Goal: Information Seeking & Learning: Find specific fact

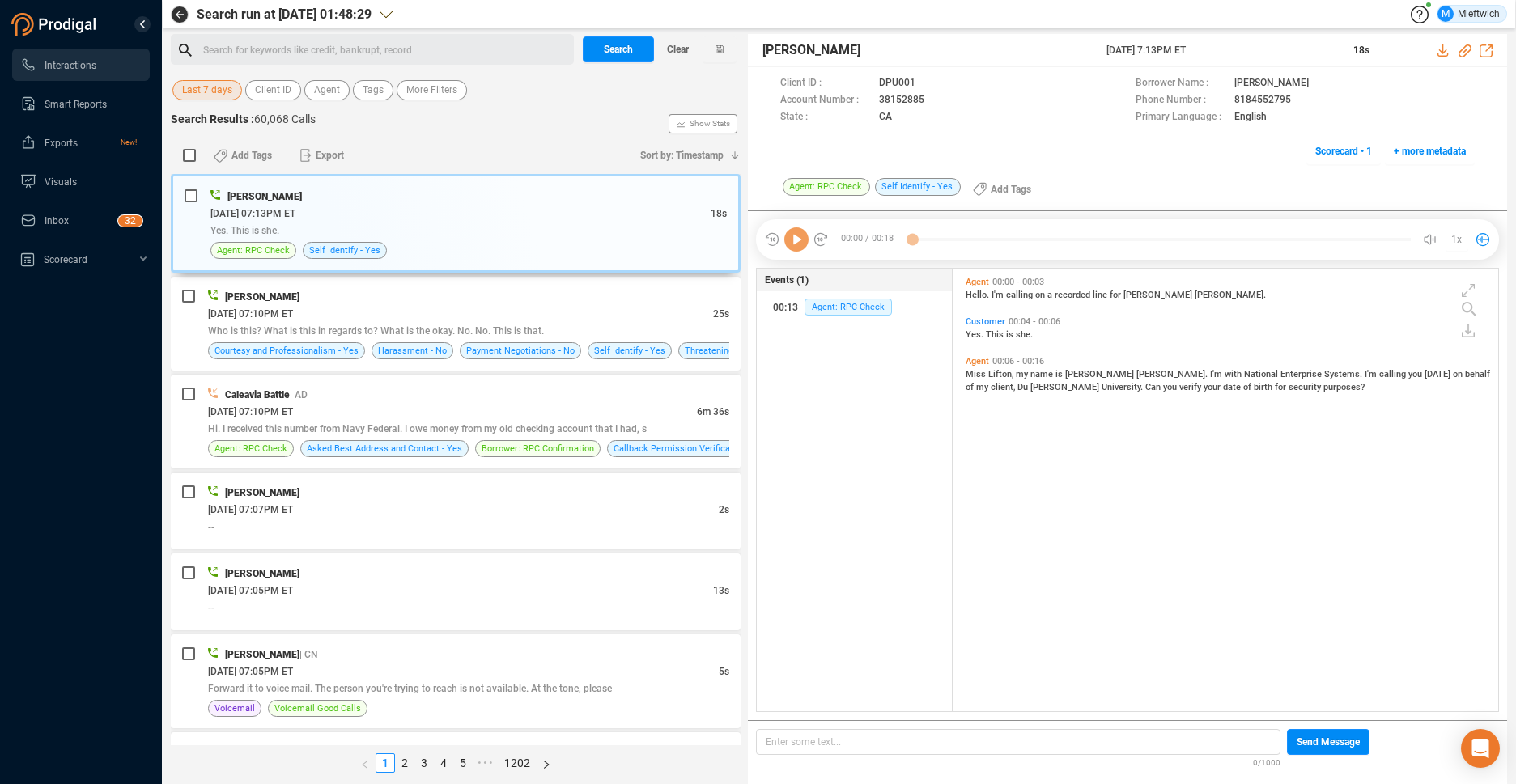
scroll to position [439, 536]
click at [445, 47] on div "Search for keywords like credit, bankrupt, record ﻿" at bounding box center [386, 50] width 366 height 24
click at [331, 86] on span "Agent" at bounding box center [326, 90] width 26 height 20
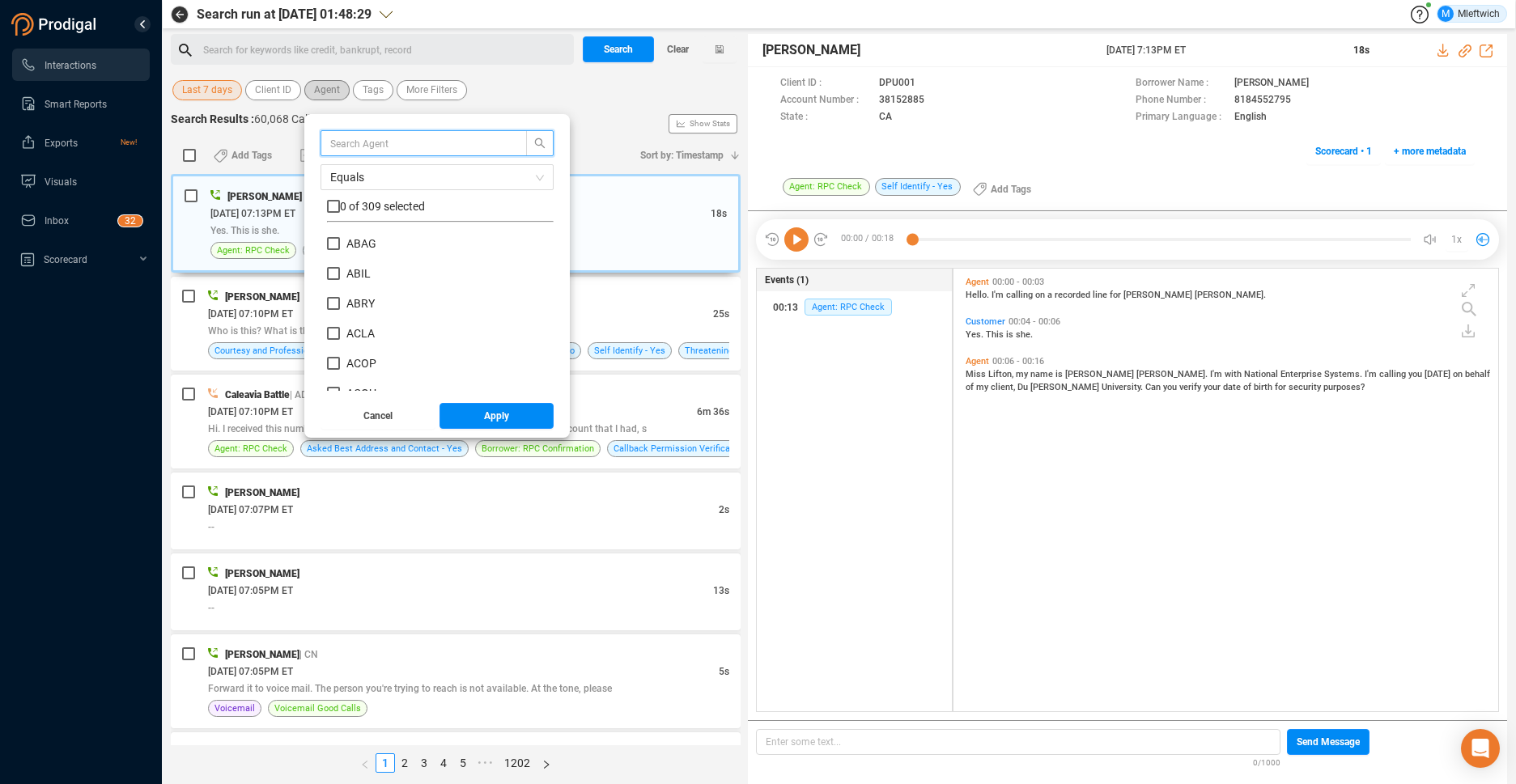
scroll to position [151, 218]
click at [364, 140] on input "text" at bounding box center [416, 143] width 172 height 17
type input "kcra"
click at [338, 242] on label "KCRA" at bounding box center [355, 244] width 55 height 17
click at [338, 242] on input "KCRA" at bounding box center [334, 243] width 13 height 13
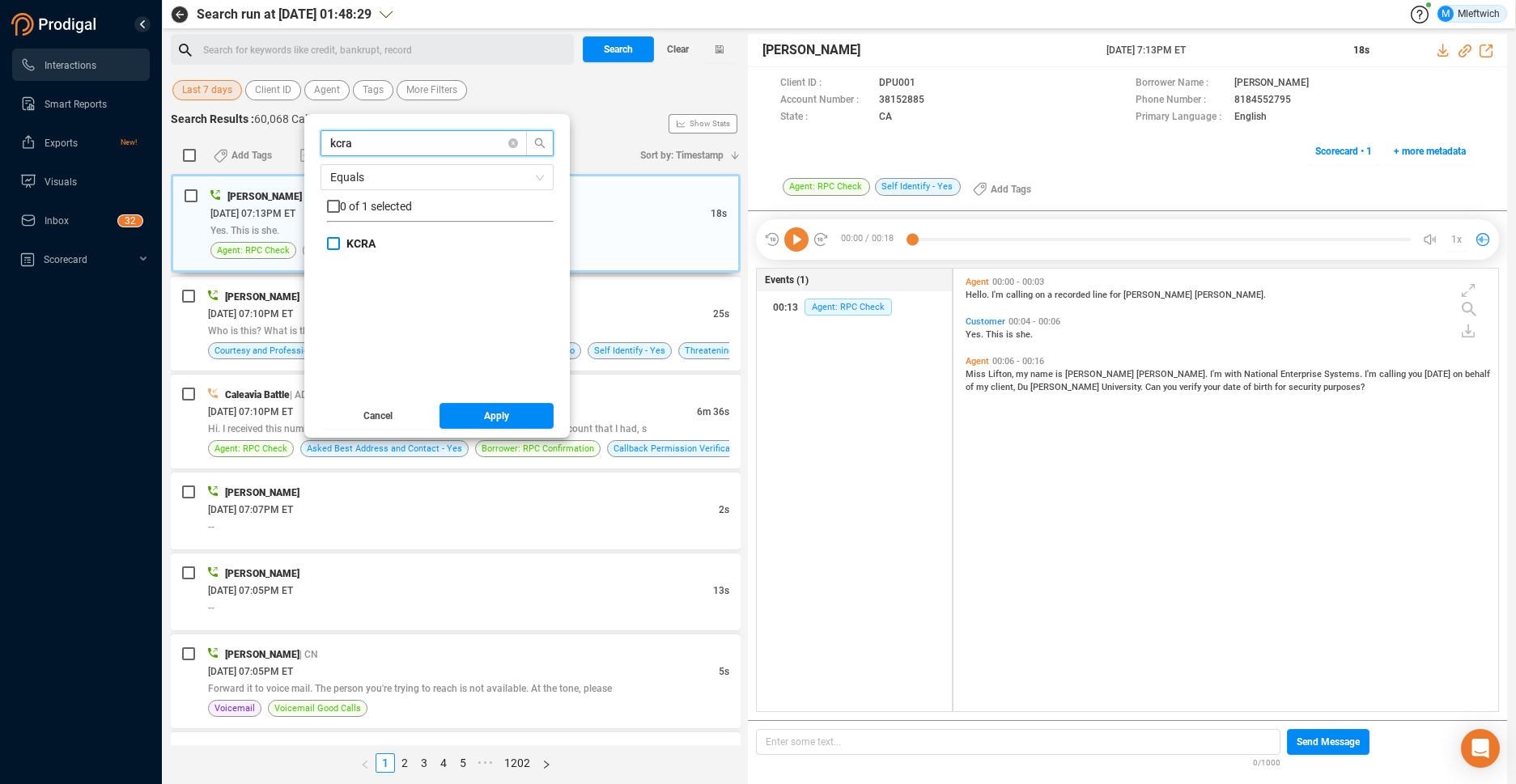
checkbox input "true"
click at [491, 419] on span "Apply" at bounding box center [497, 415] width 25 height 26
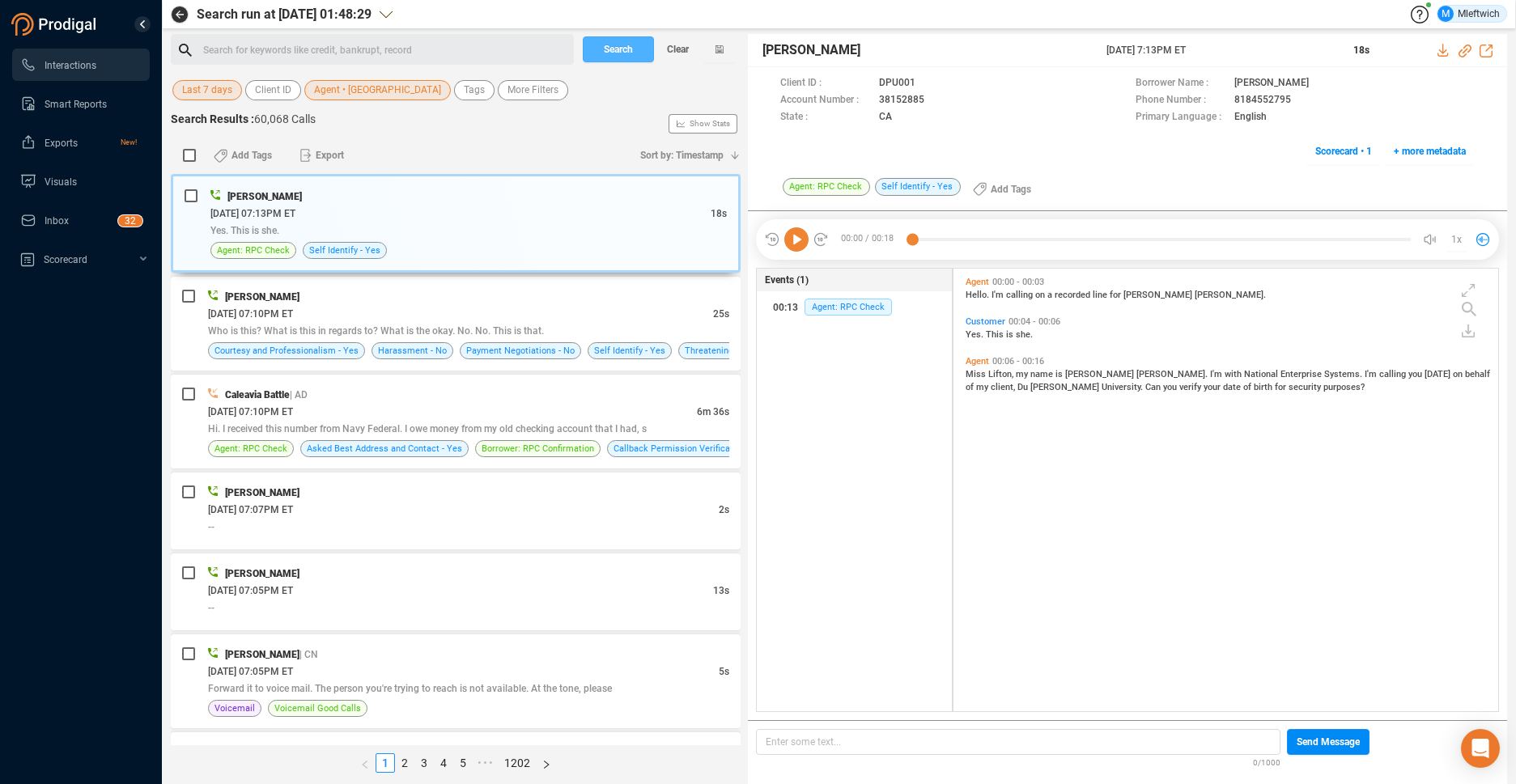
click at [629, 47] on span "Search" at bounding box center [618, 49] width 29 height 26
click at [629, 47] on div "Search Clear" at bounding box center [660, 49] width 162 height 31
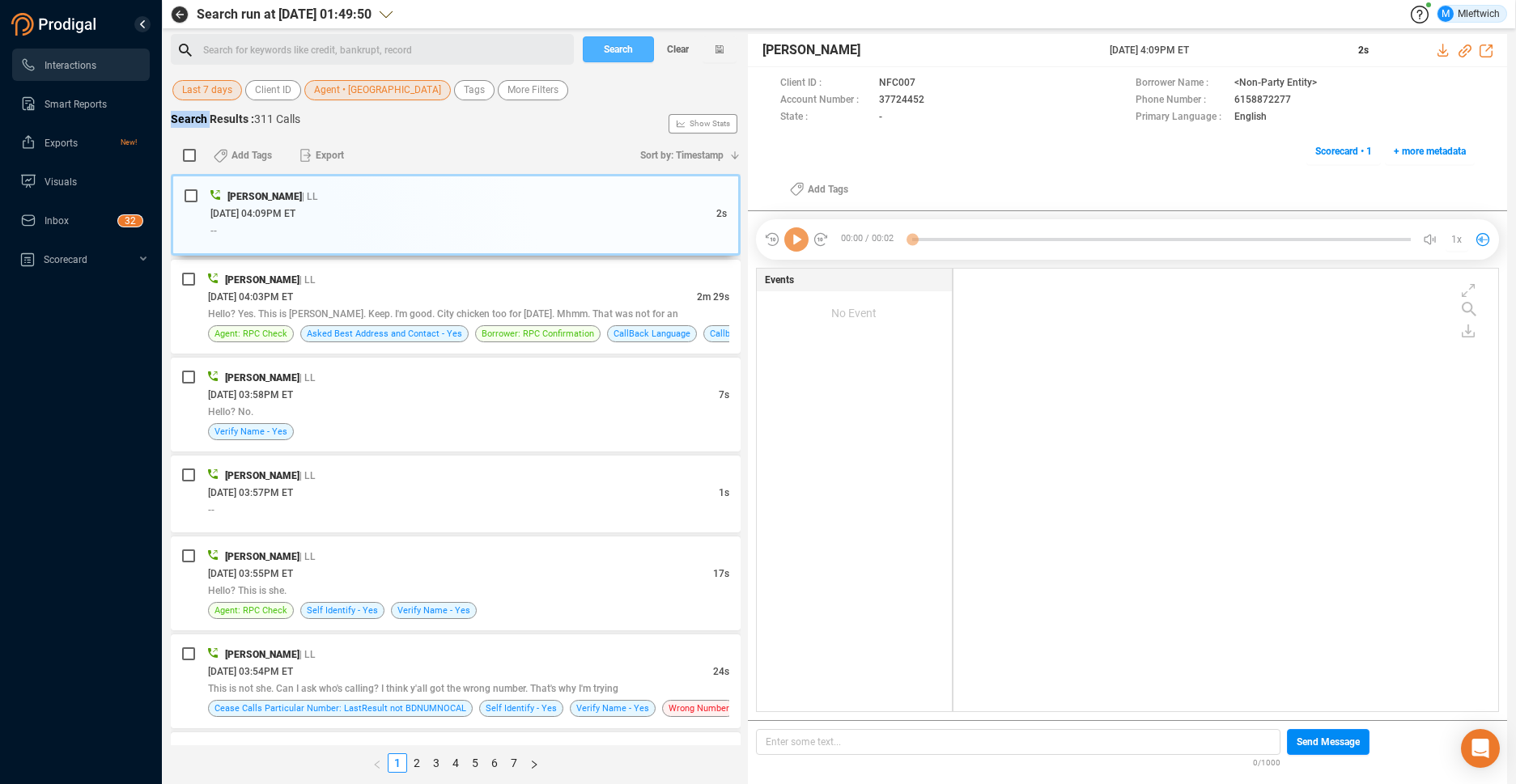
scroll to position [439, 536]
click at [438, 300] on div "[DATE] 04:03PM ET" at bounding box center [452, 296] width 488 height 17
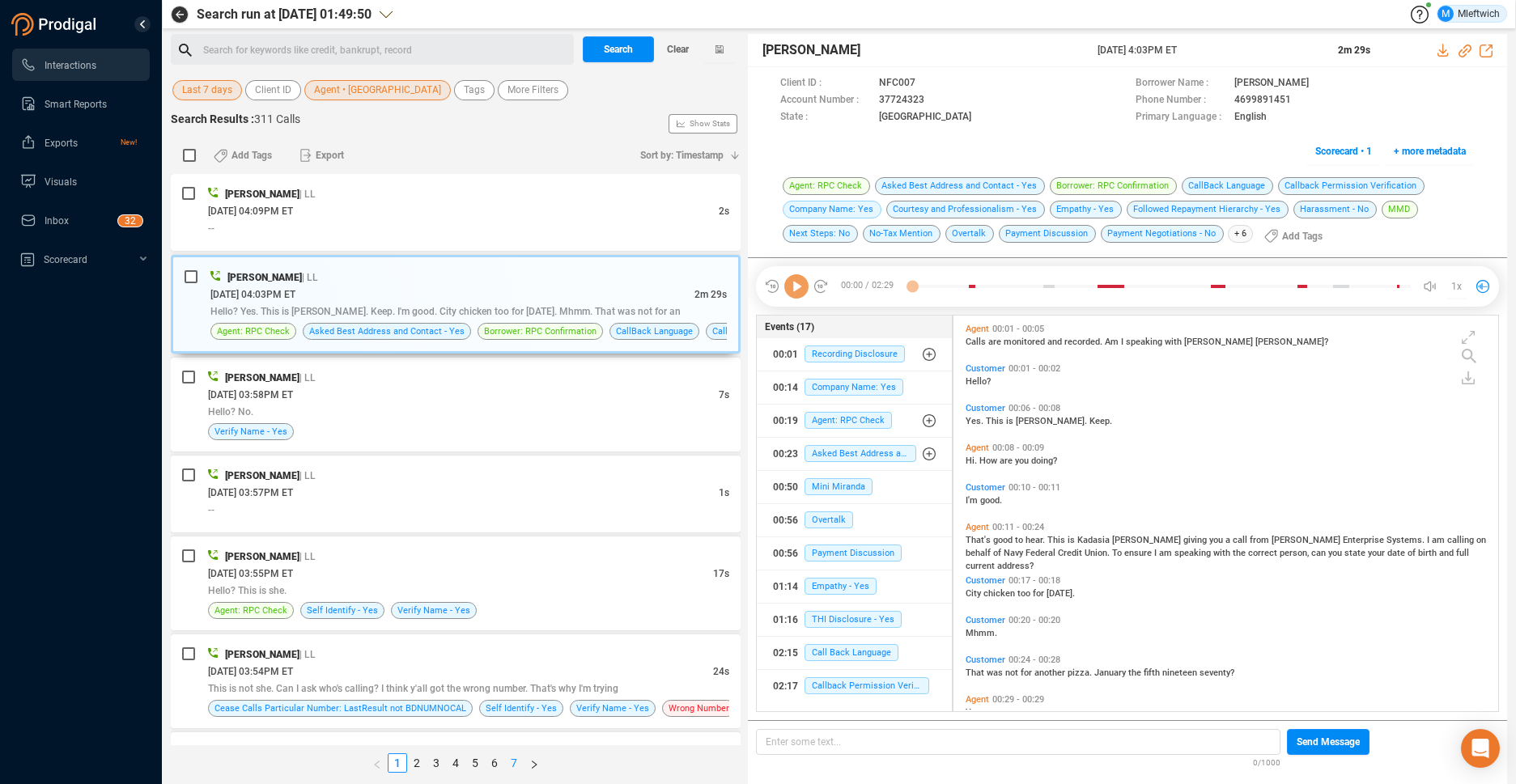
scroll to position [392, 536]
click at [513, 761] on link "7" at bounding box center [513, 762] width 17 height 17
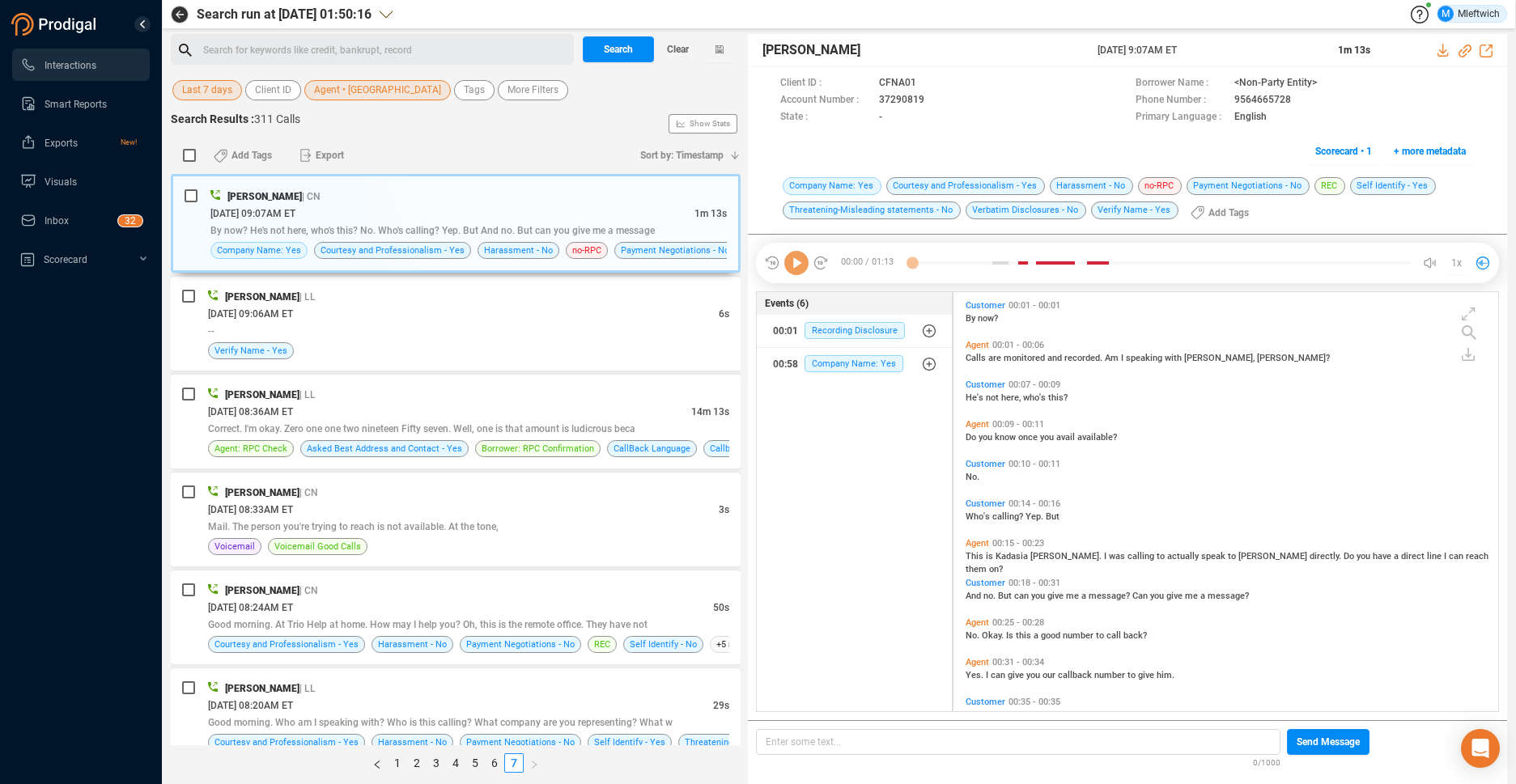
scroll to position [415, 536]
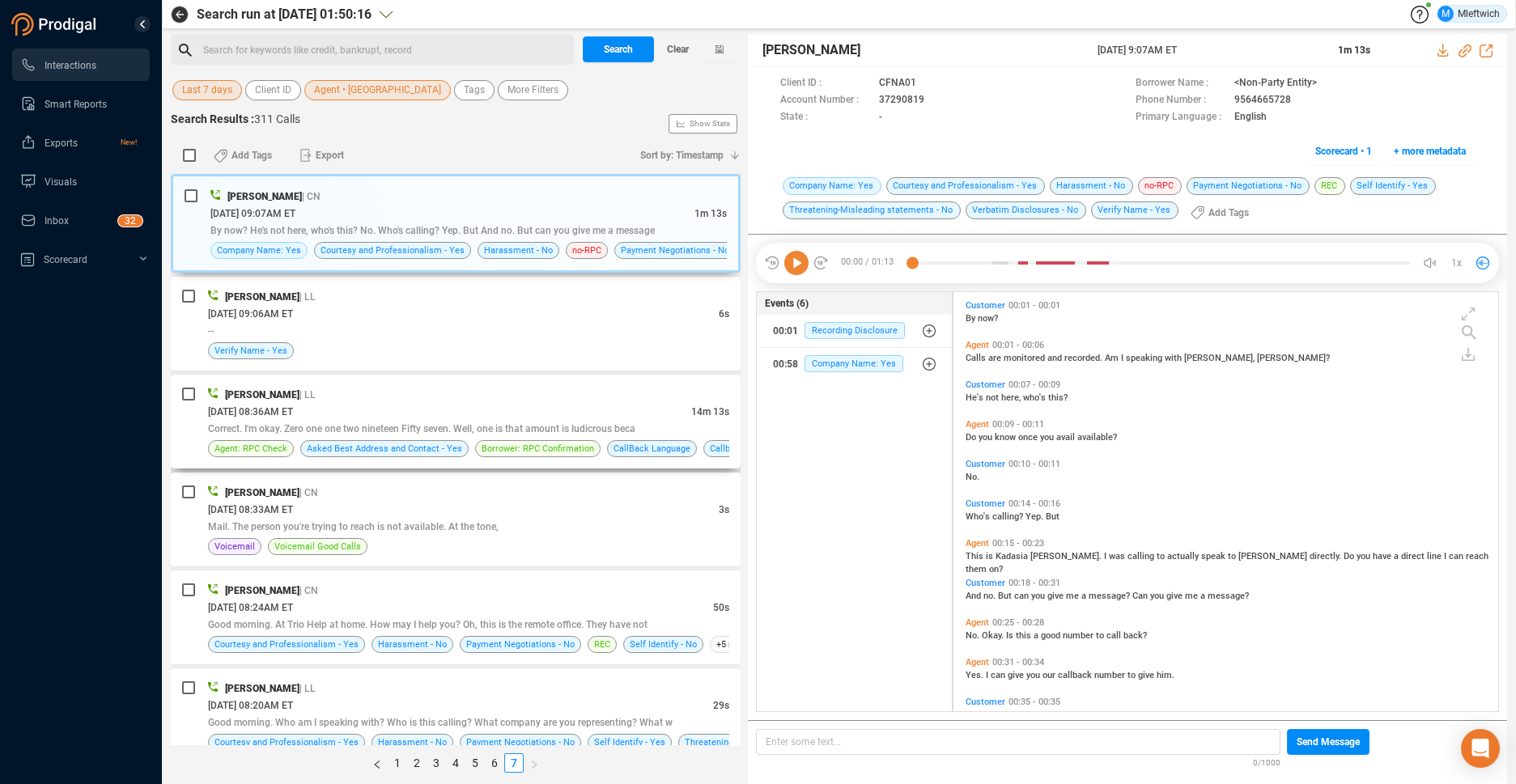
click at [585, 420] on div "Correct. I'm okay. Zero one one two nineteen Fifty seven. Well, one is that amo…" at bounding box center [468, 429] width 521 height 17
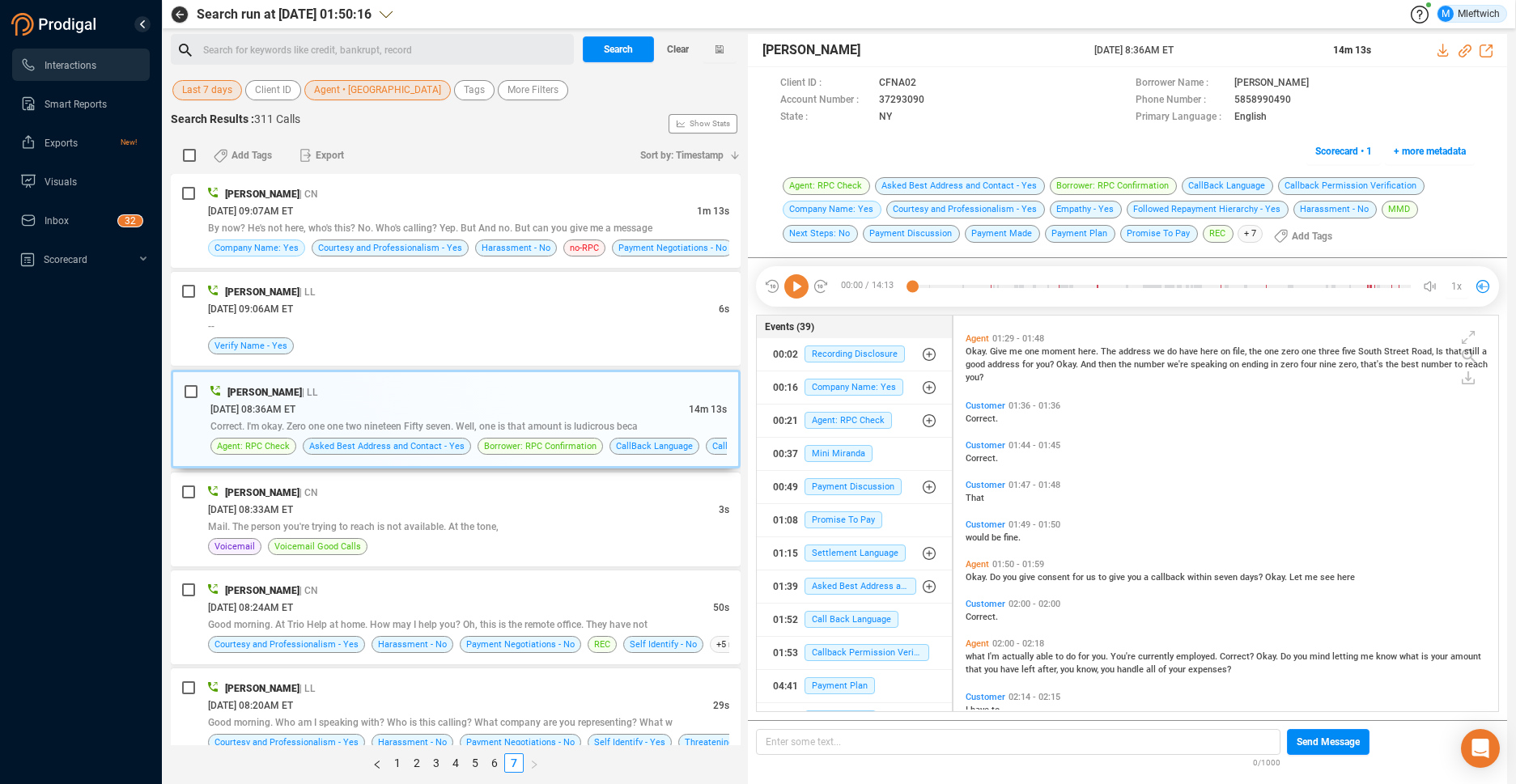
scroll to position [292, 0]
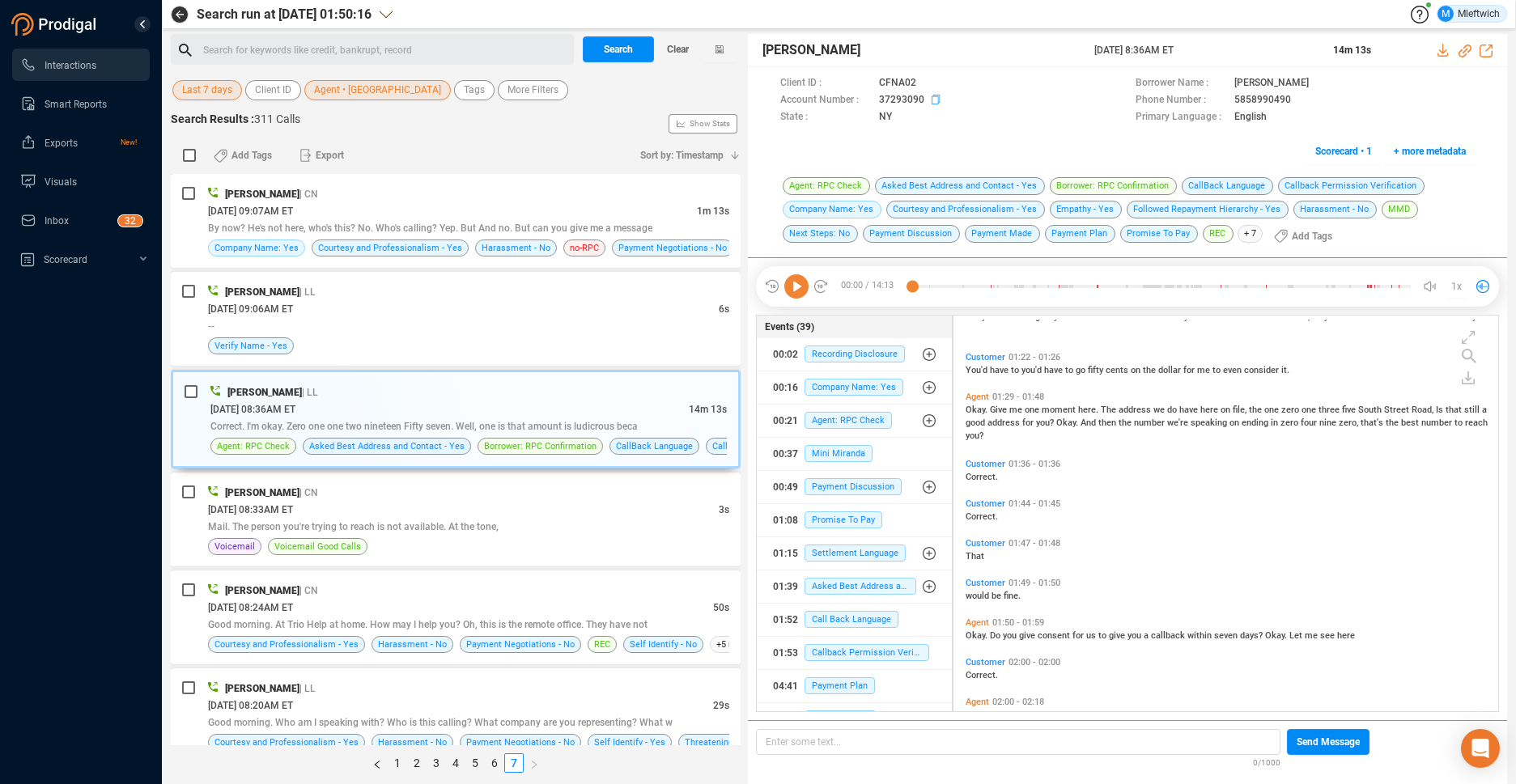
click at [933, 100] on icon at bounding box center [938, 101] width 13 height 13
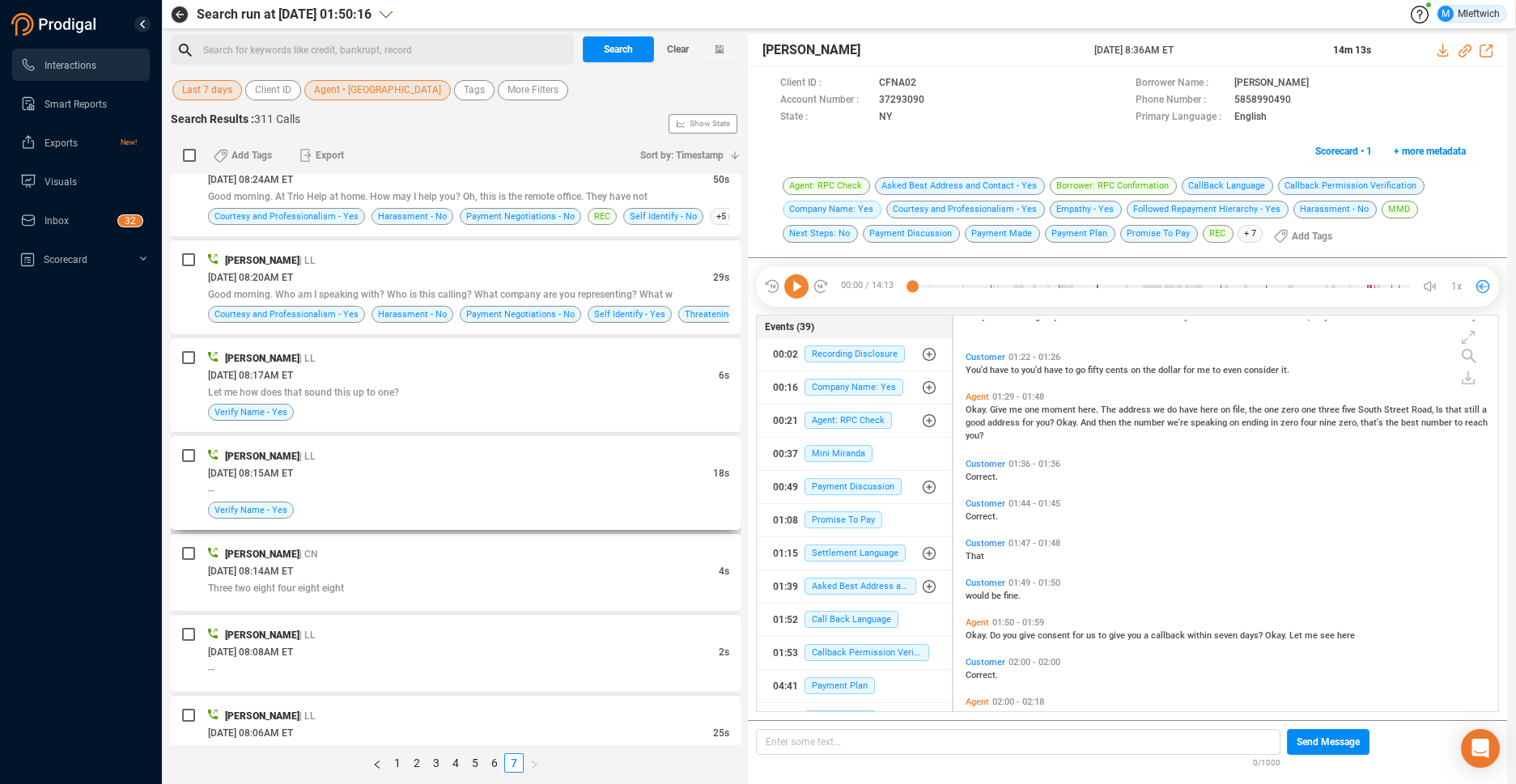
scroll to position [477, 0]
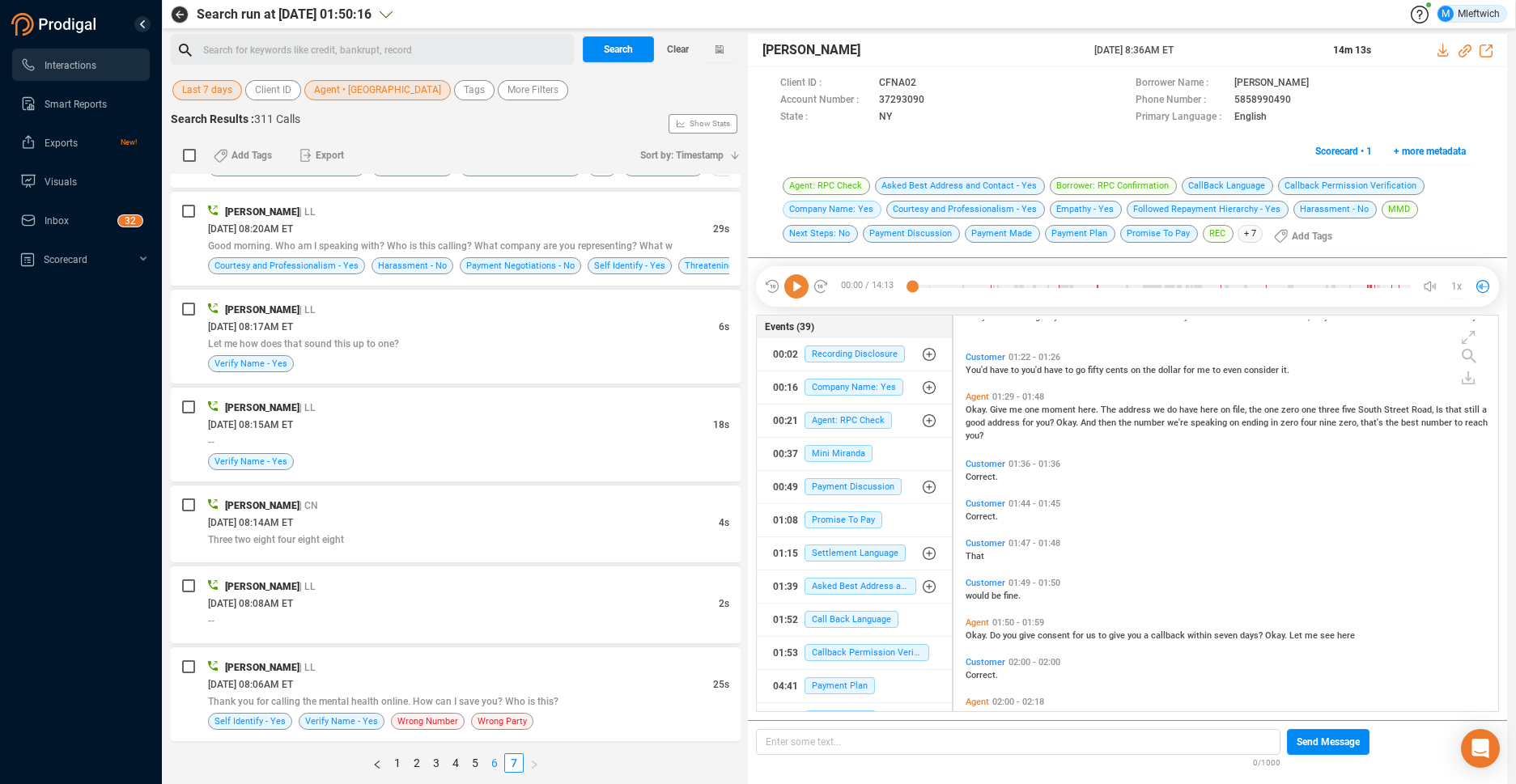
click at [492, 762] on link "6" at bounding box center [494, 762] width 17 height 17
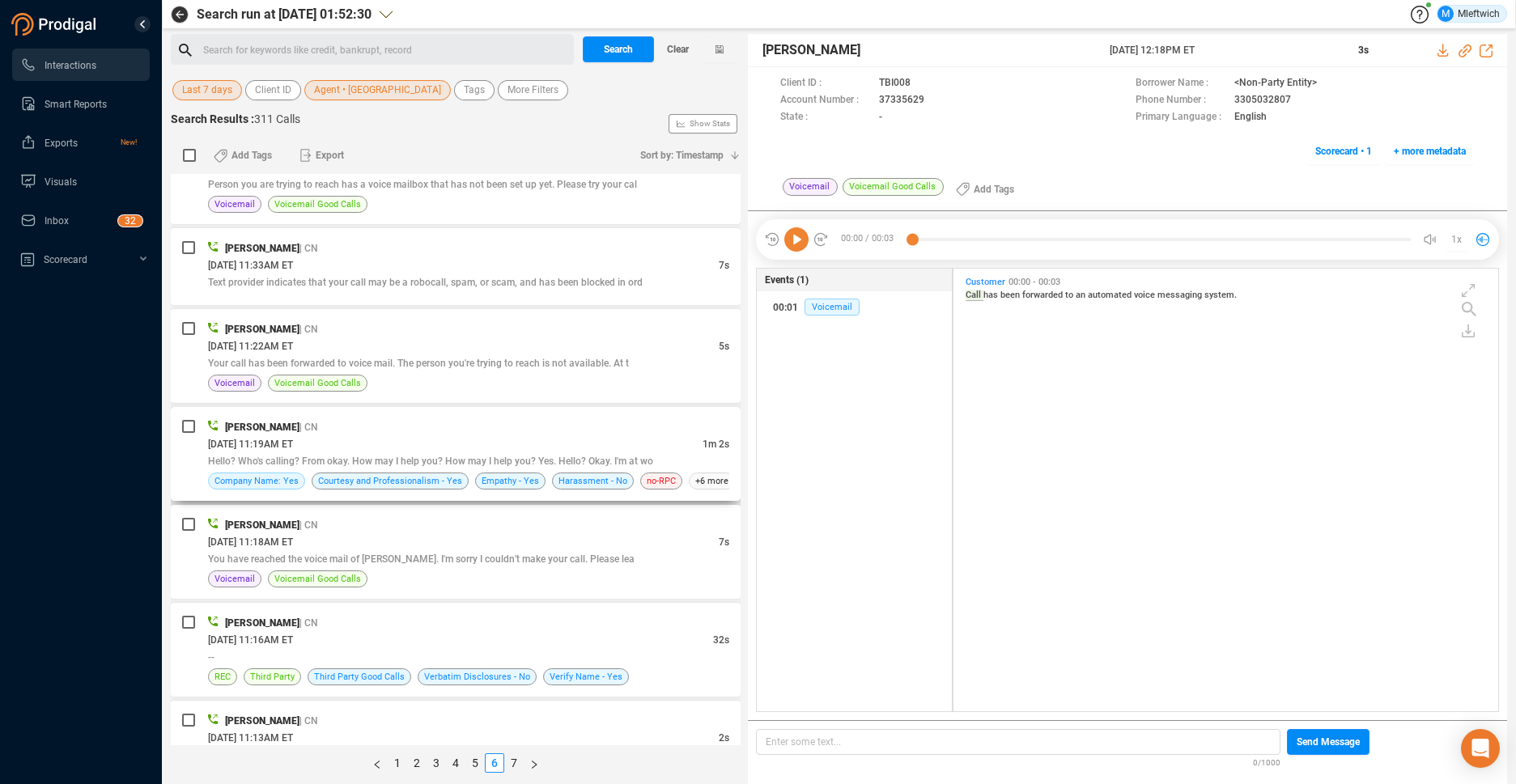
scroll to position [1799, 0]
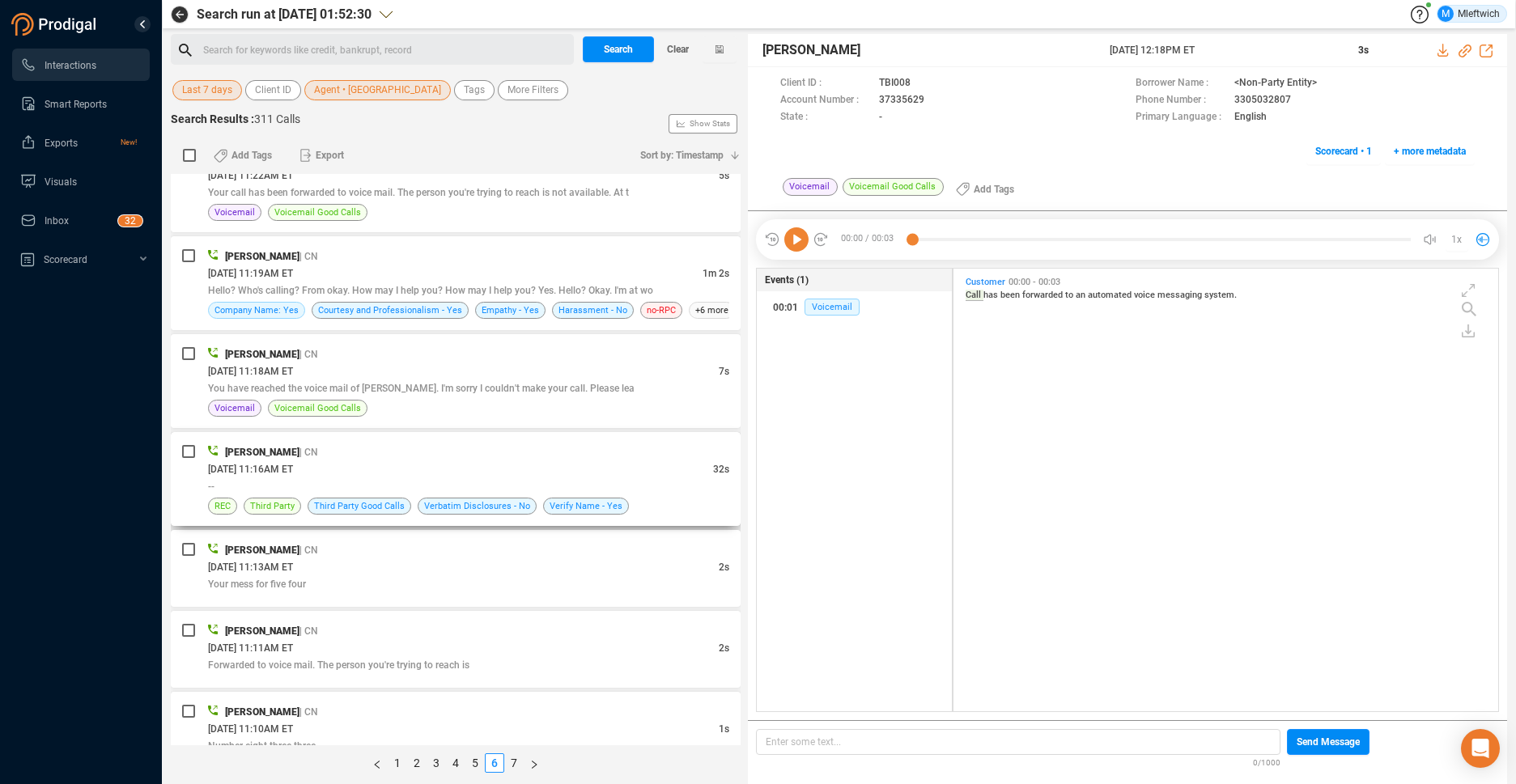
click at [505, 449] on div "[PERSON_NAME] | CN" at bounding box center [468, 452] width 521 height 17
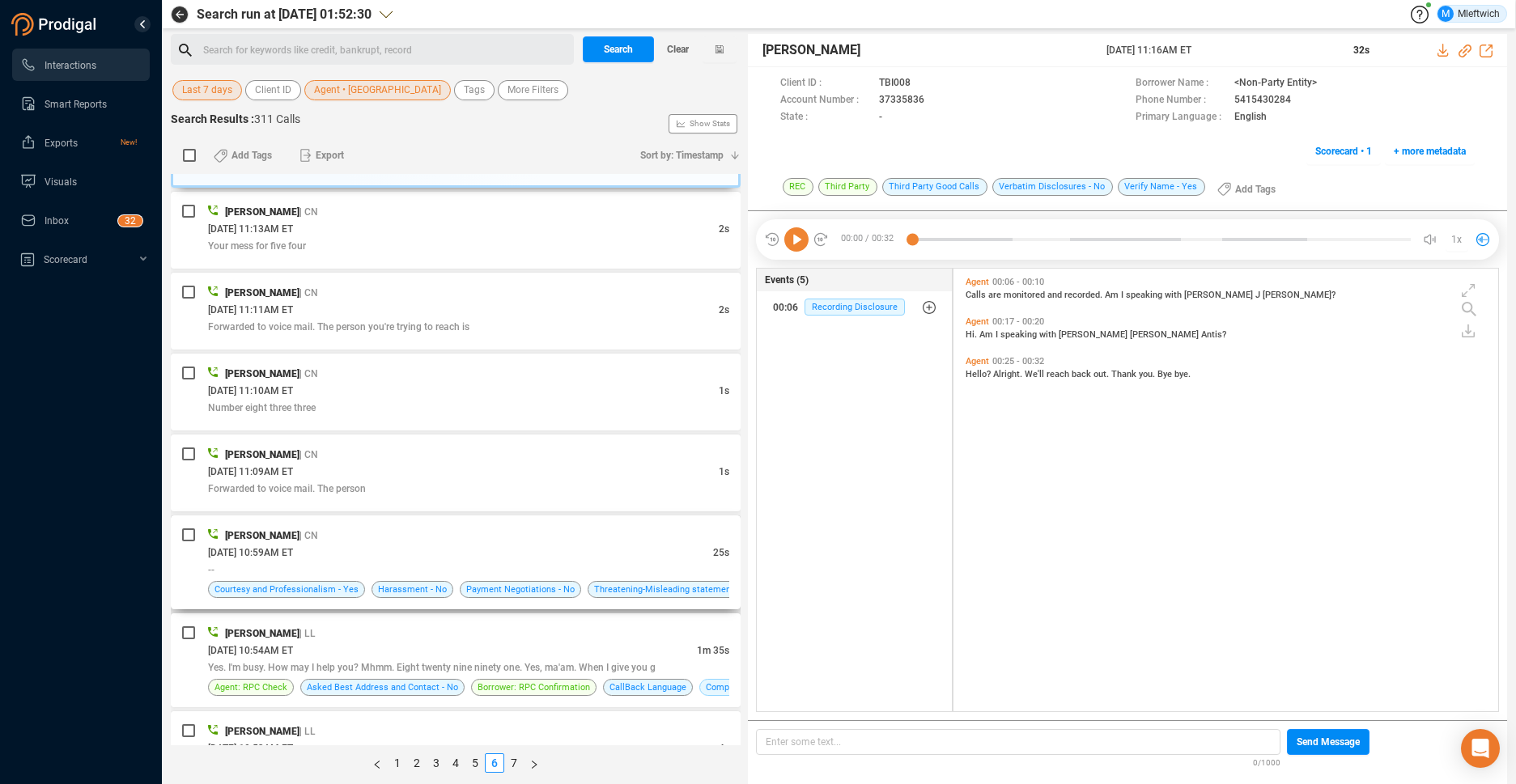
scroll to position [2309, 0]
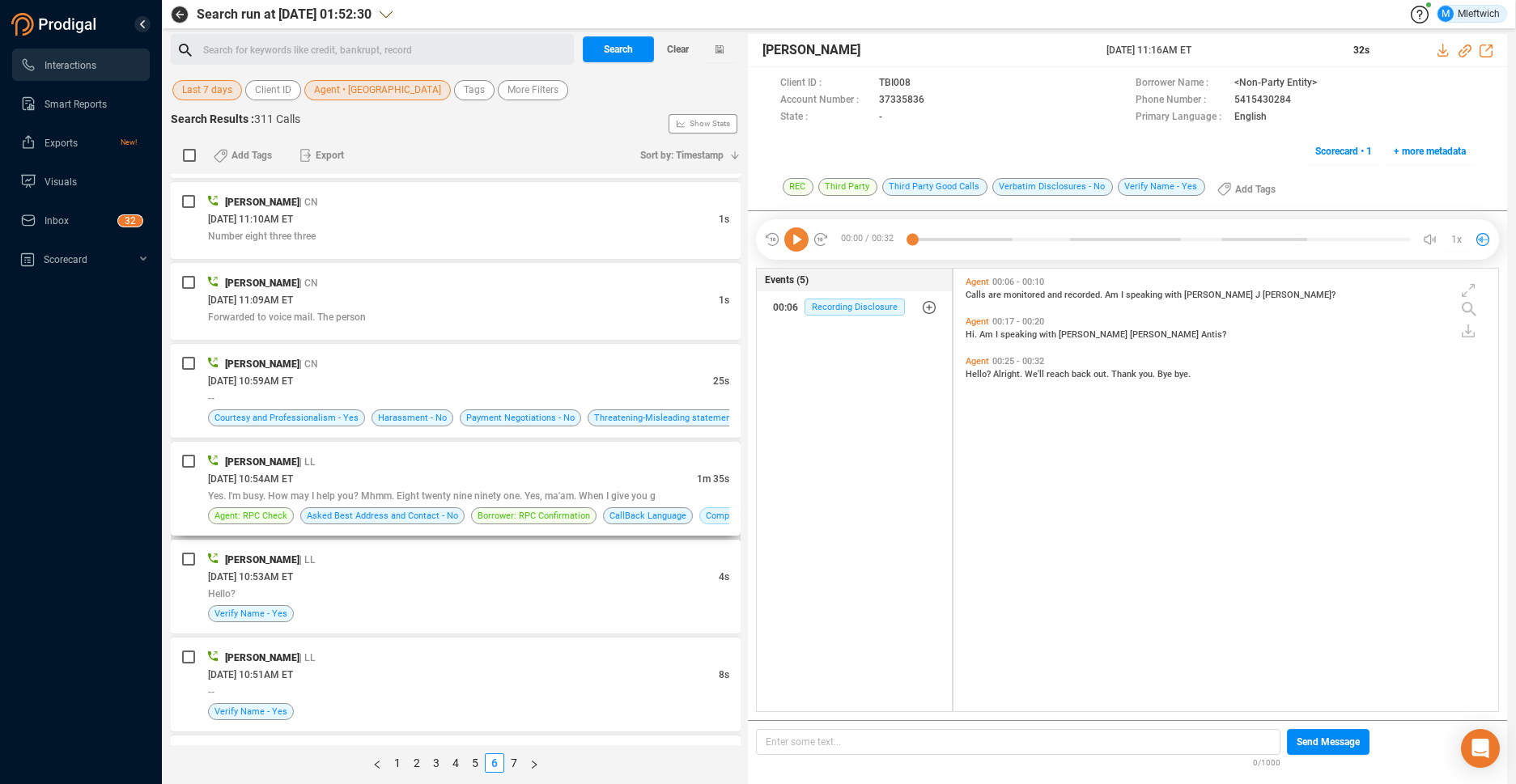
click at [526, 453] on div "[PERSON_NAME] | LL" at bounding box center [468, 462] width 521 height 17
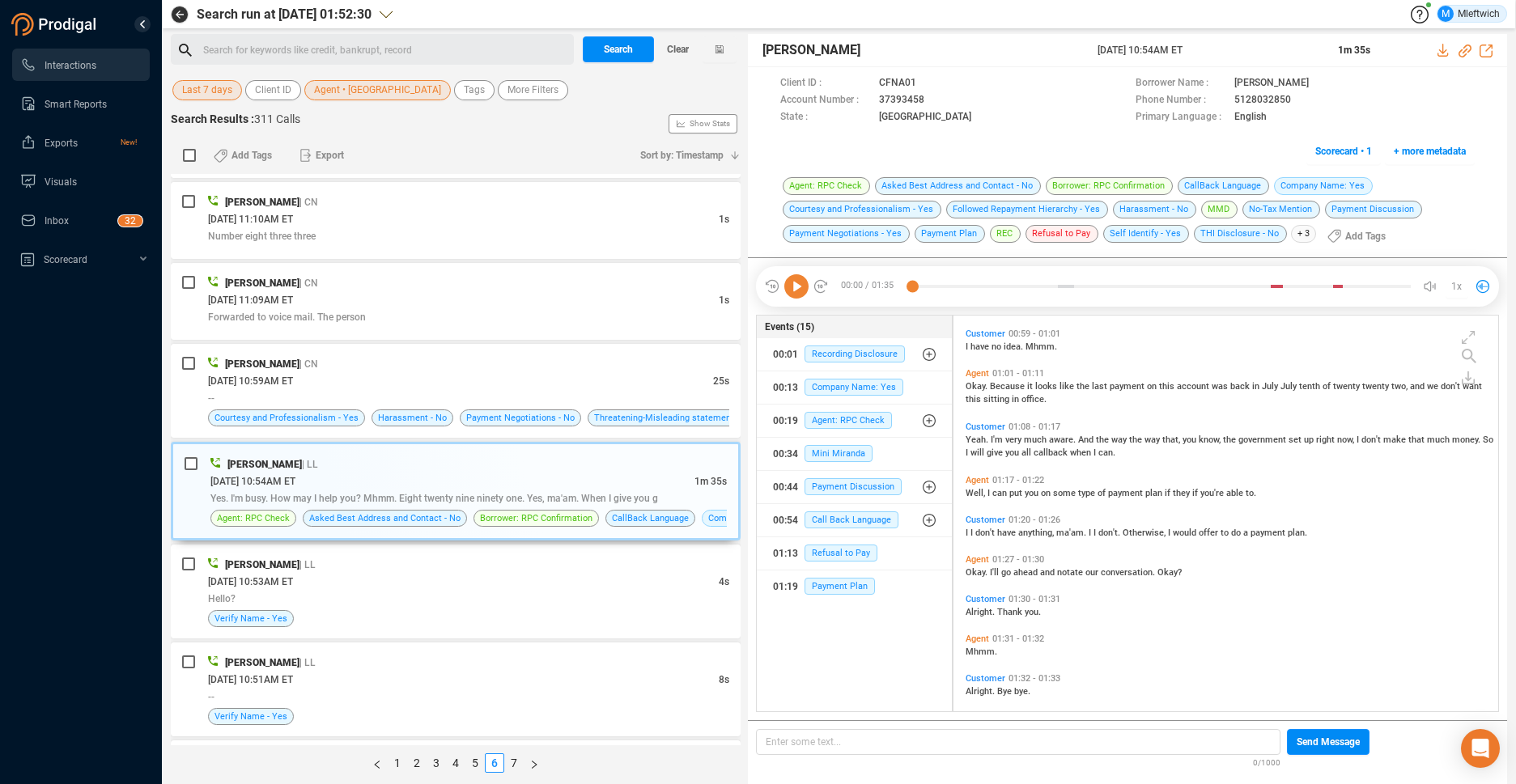
scroll to position [577, 0]
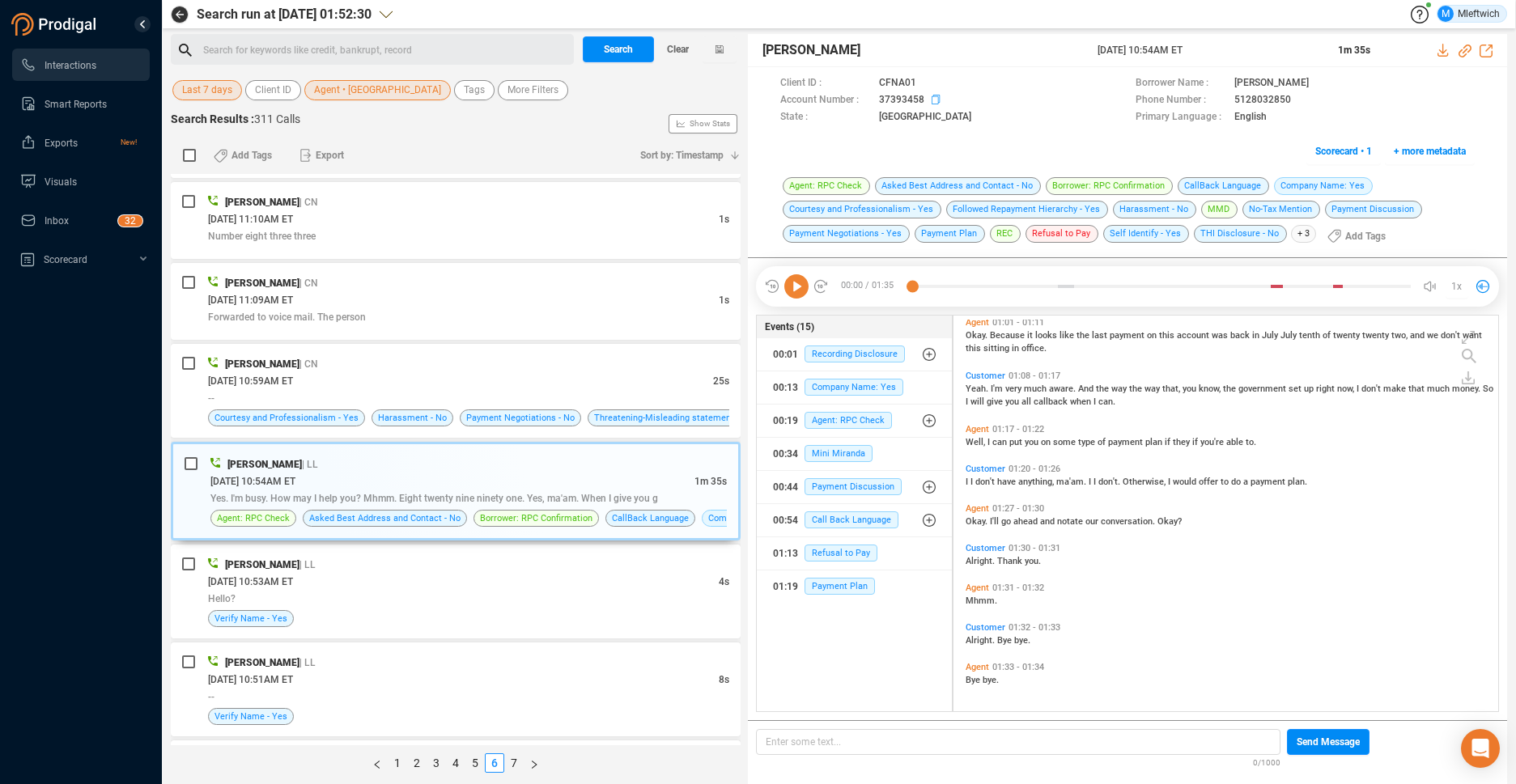
click at [933, 99] on icon at bounding box center [938, 101] width 13 height 13
